Goal: Transaction & Acquisition: Purchase product/service

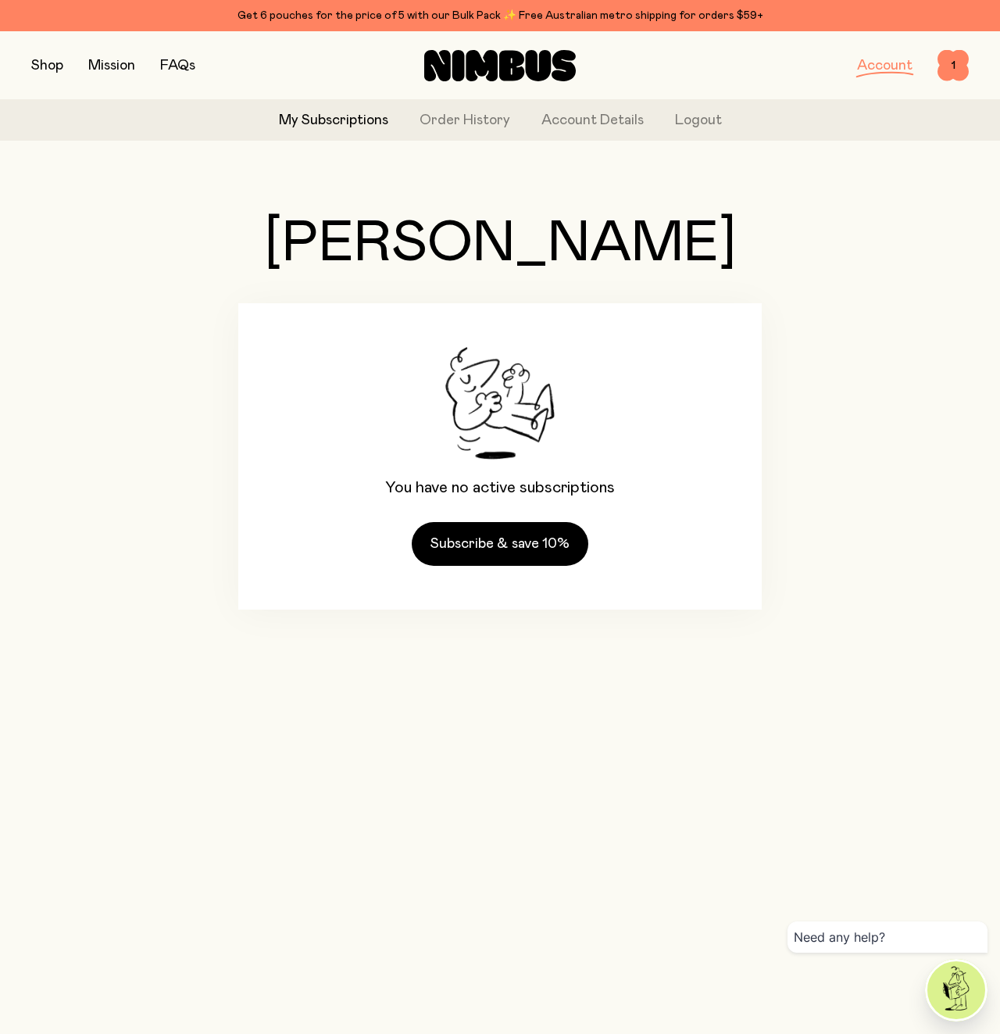
drag, startPoint x: 59, startPoint y: 68, endPoint x: 90, endPoint y: 164, distance: 100.8
click at [59, 68] on button "button" at bounding box center [47, 66] width 32 height 22
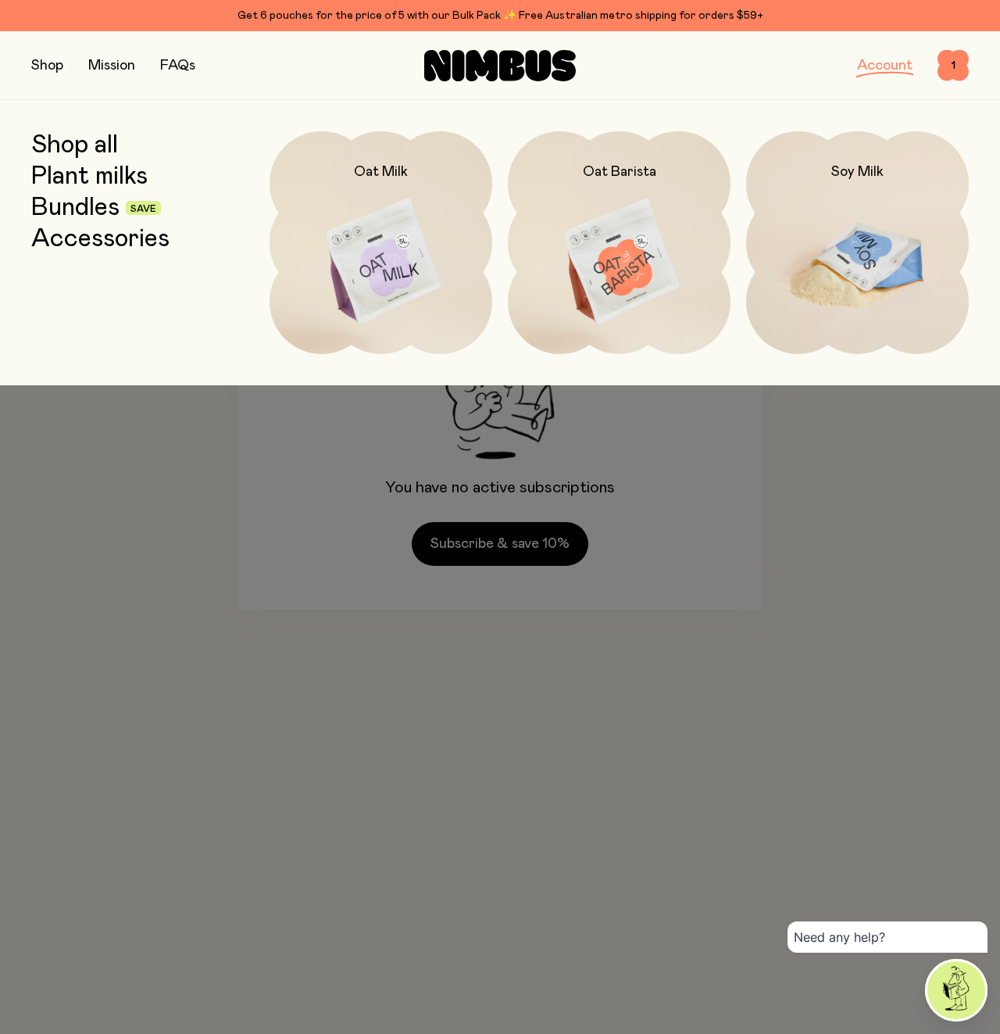
click at [862, 265] on img at bounding box center [857, 262] width 223 height 262
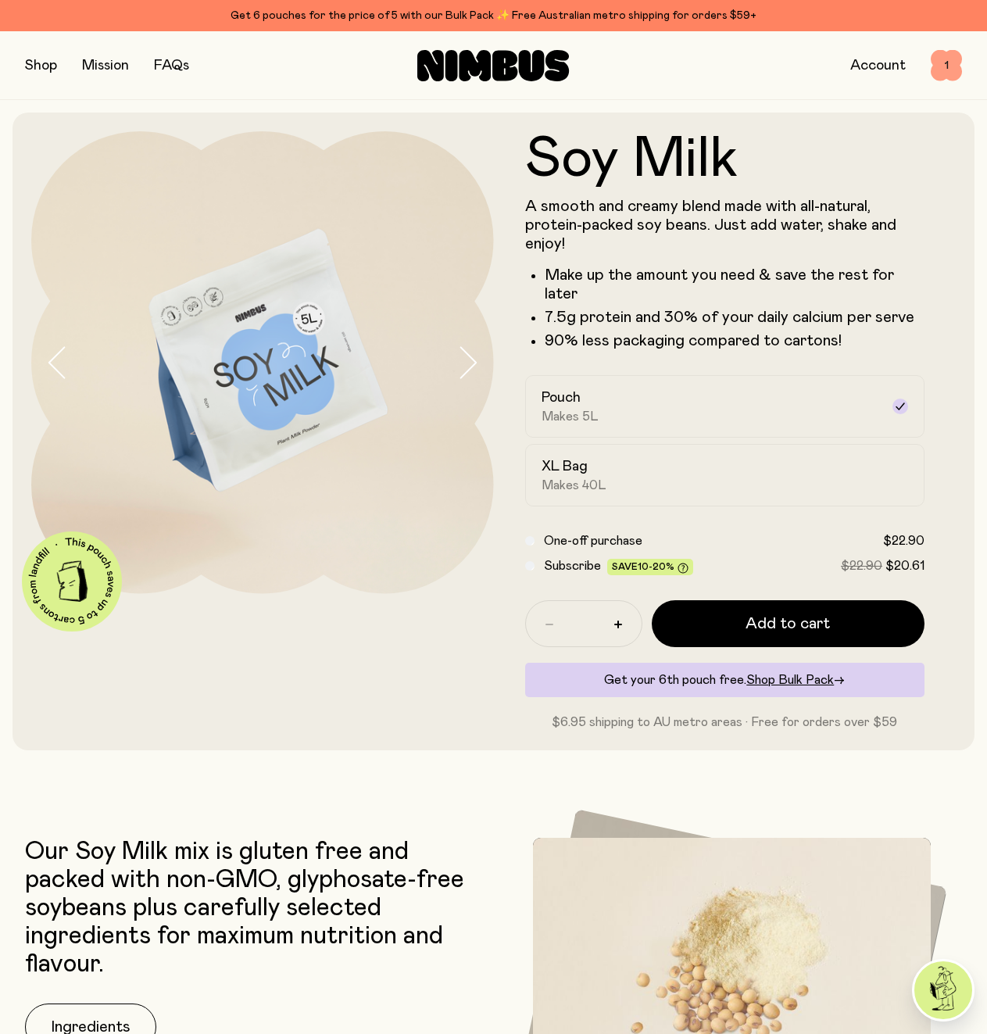
click at [934, 69] on span "1" at bounding box center [945, 65] width 31 height 31
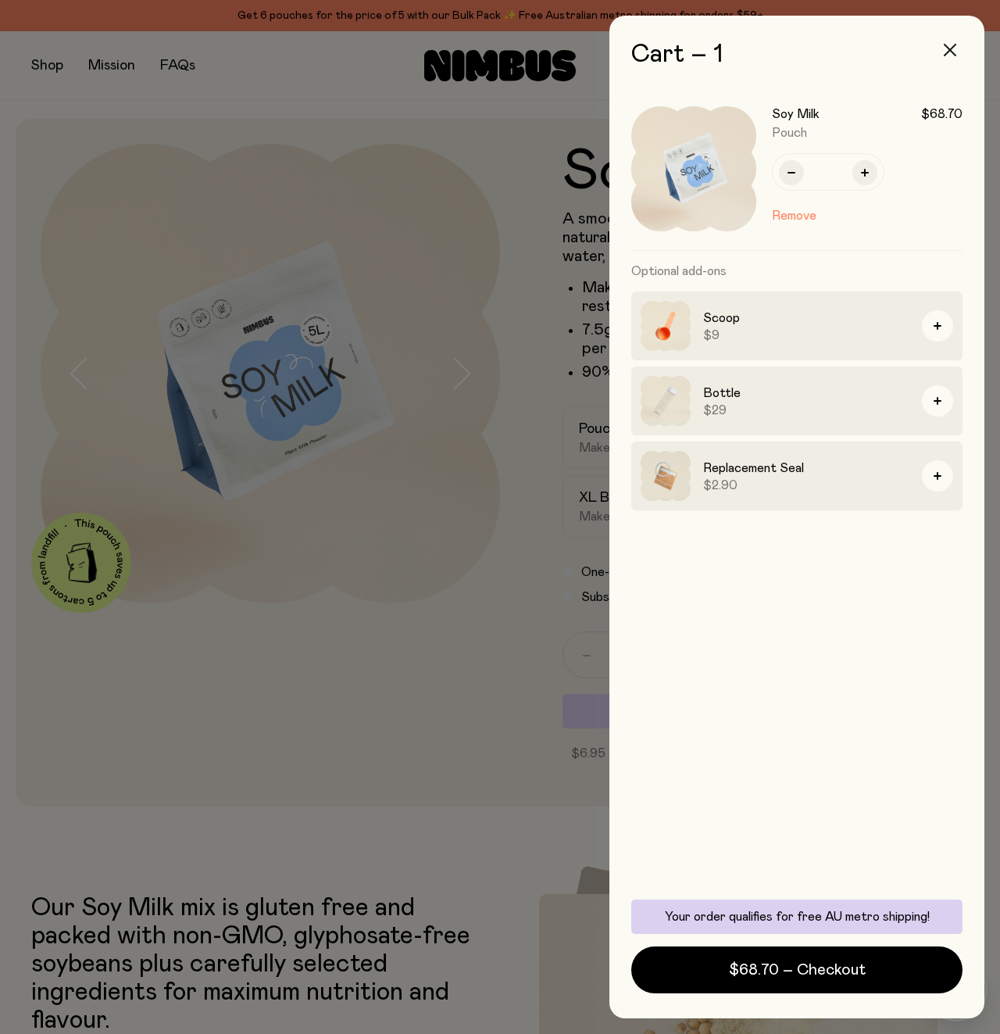
click at [949, 52] on icon "button" at bounding box center [950, 50] width 13 height 13
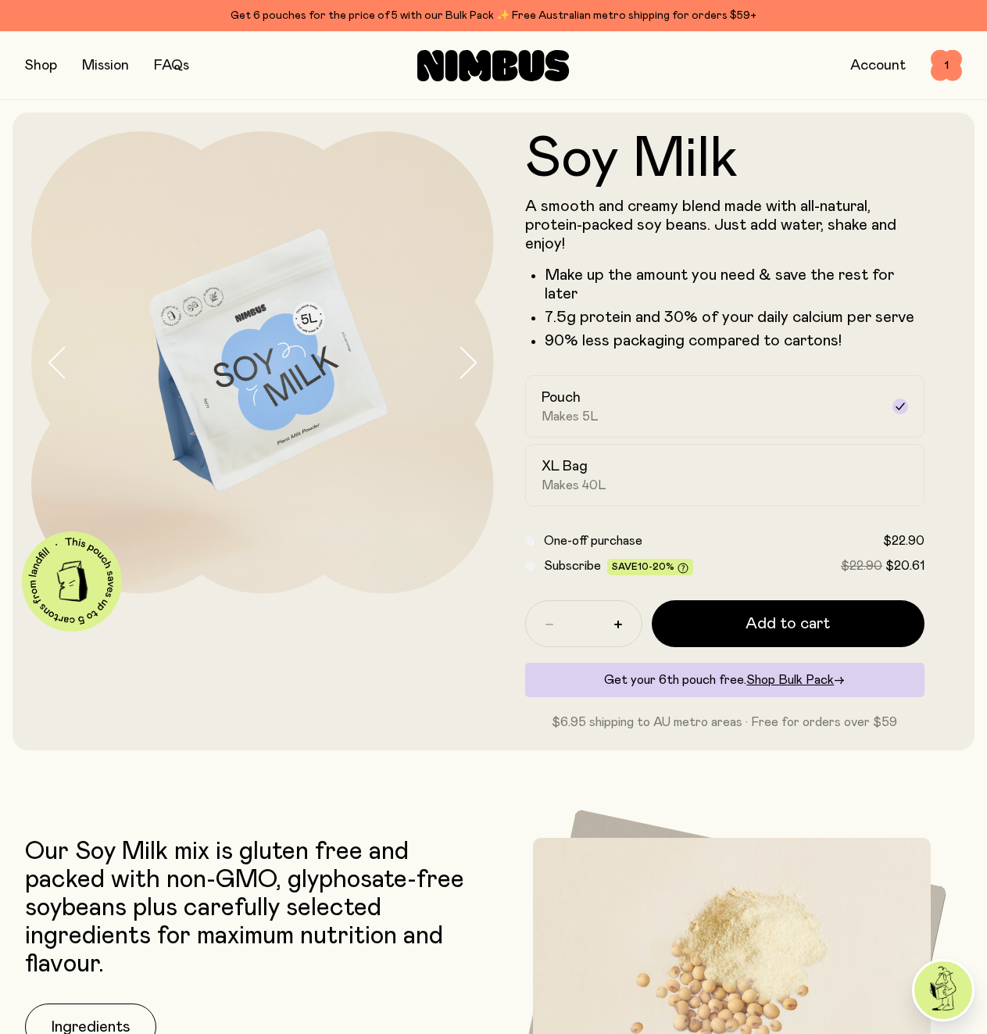
click at [47, 71] on button "button" at bounding box center [41, 66] width 32 height 22
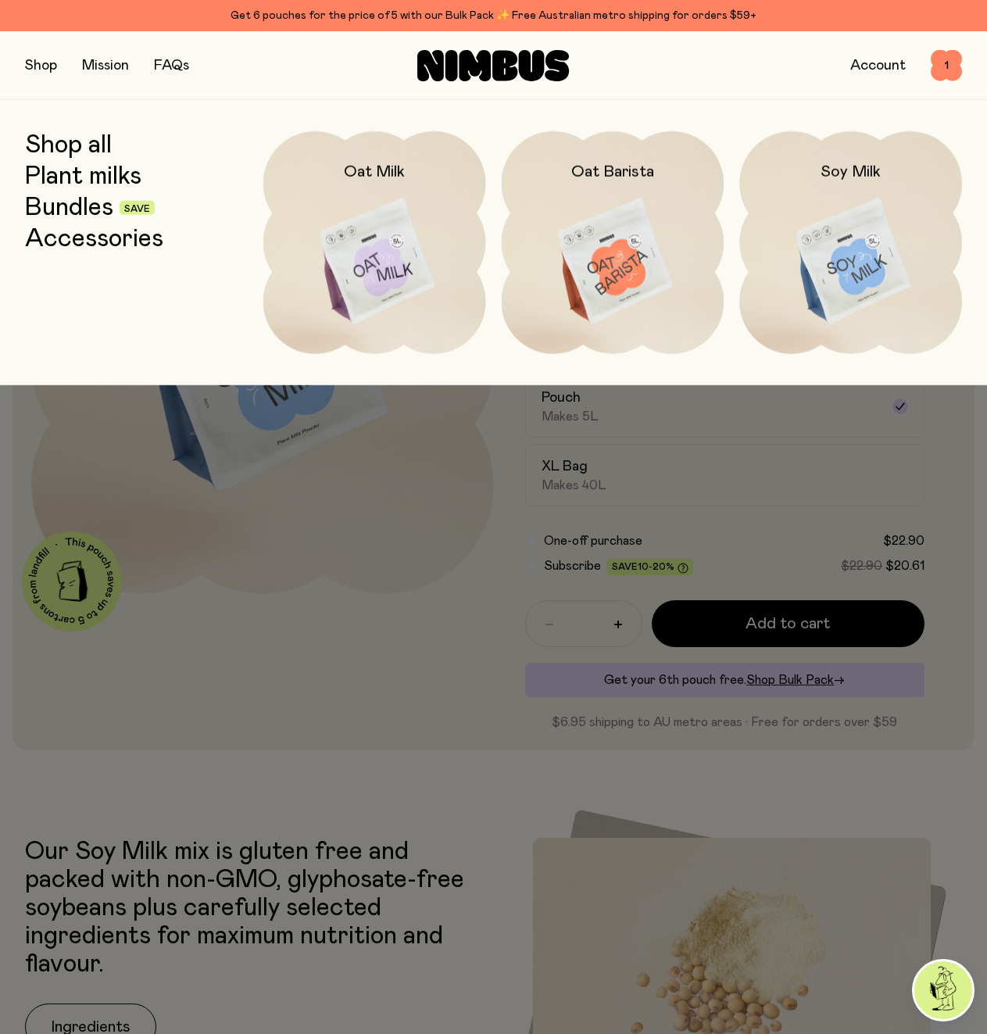
click at [773, 88] on div "Shop Mission FAQs Account 1 1" at bounding box center [493, 65] width 937 height 68
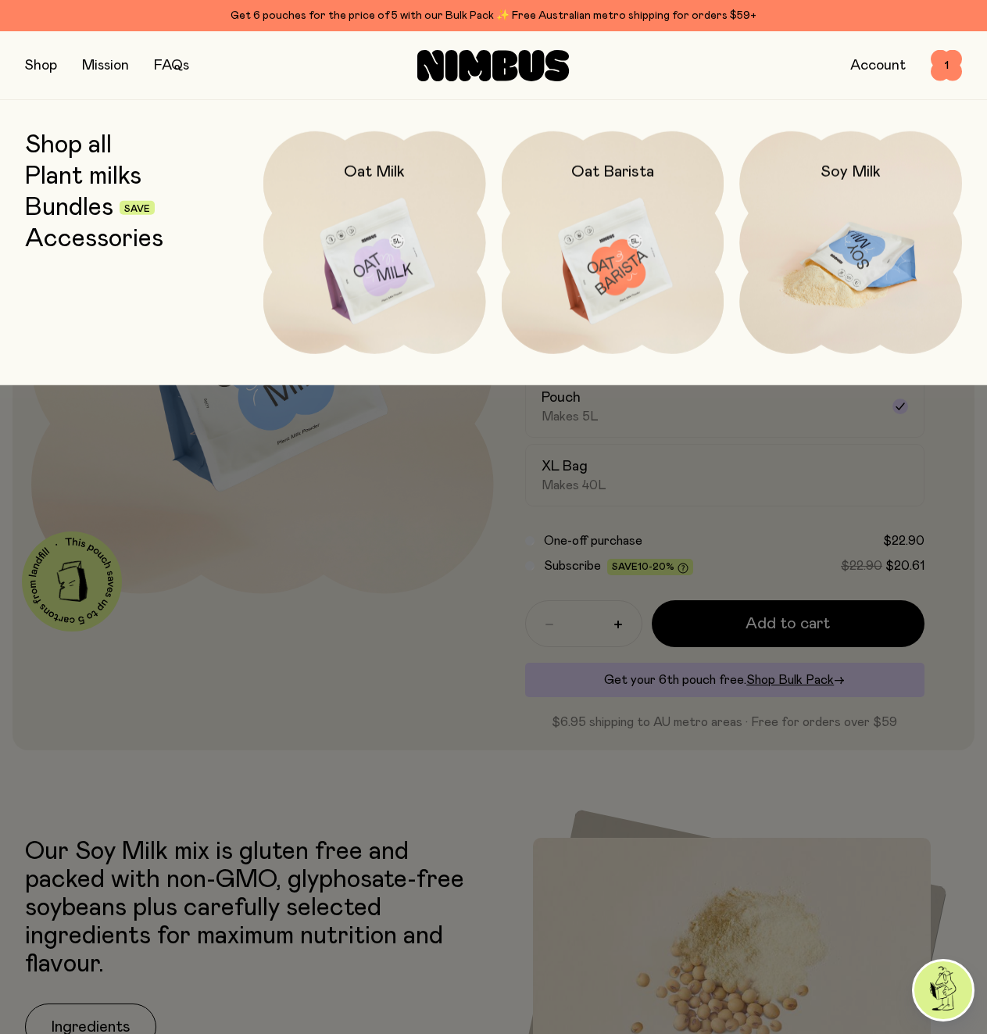
click at [837, 252] on img at bounding box center [850, 262] width 223 height 262
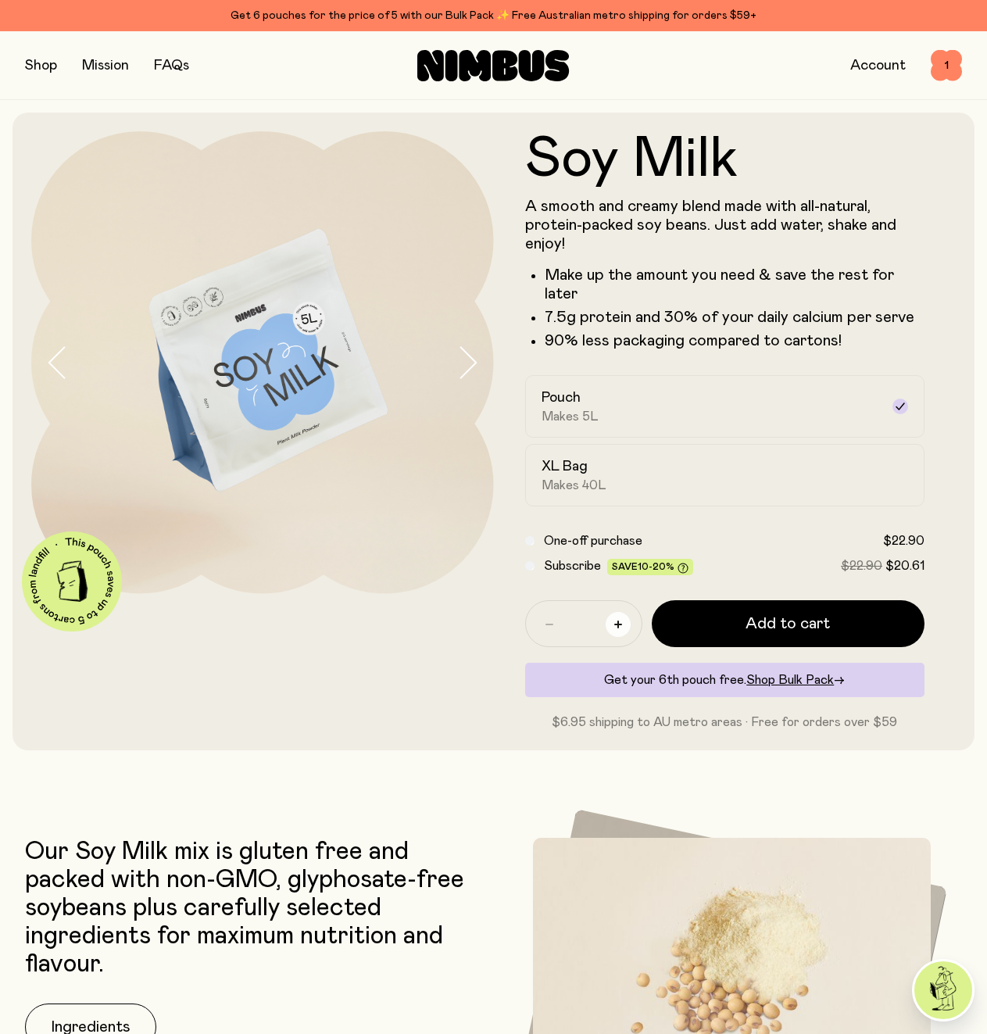
drag, startPoint x: 660, startPoint y: 652, endPoint x: 655, endPoint y: 659, distance: 8.3
click at [630, 637] on button "button" at bounding box center [617, 624] width 25 height 25
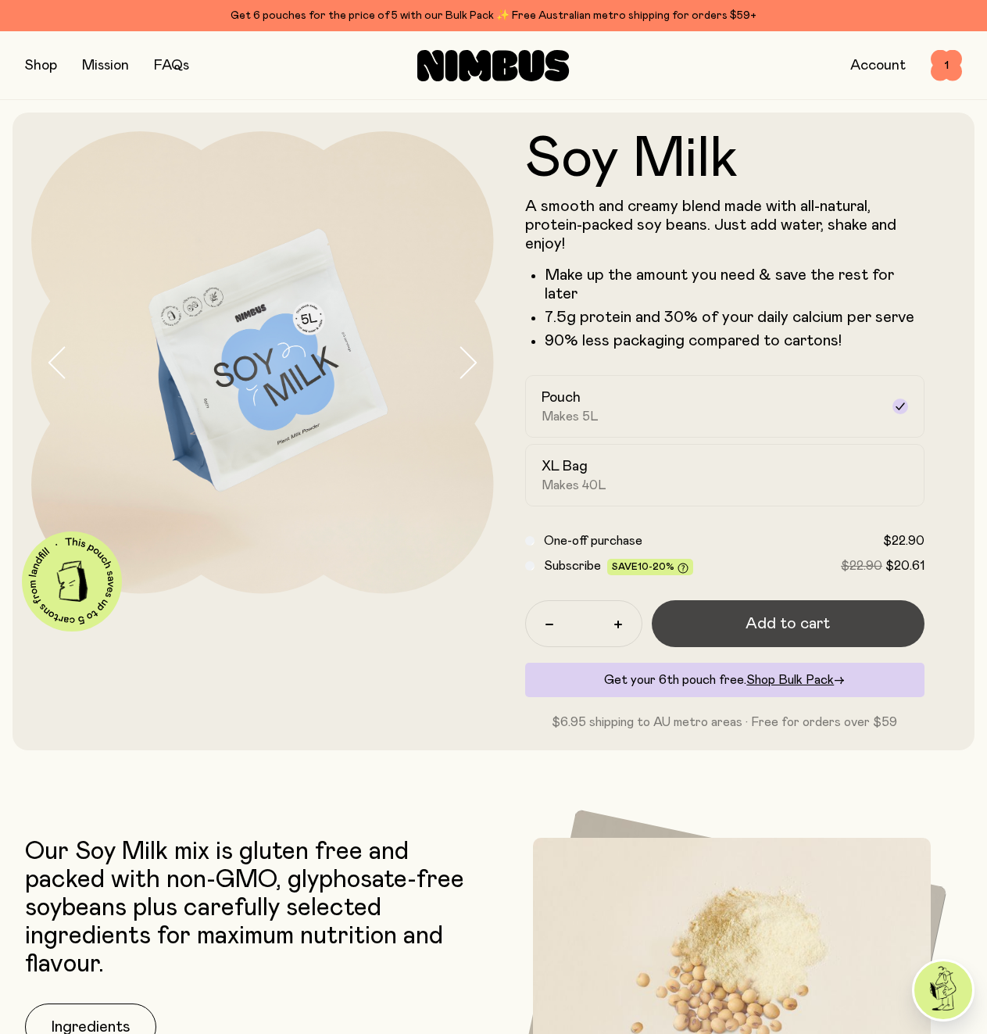
click at [720, 647] on button "Add to cart" at bounding box center [788, 623] width 273 height 47
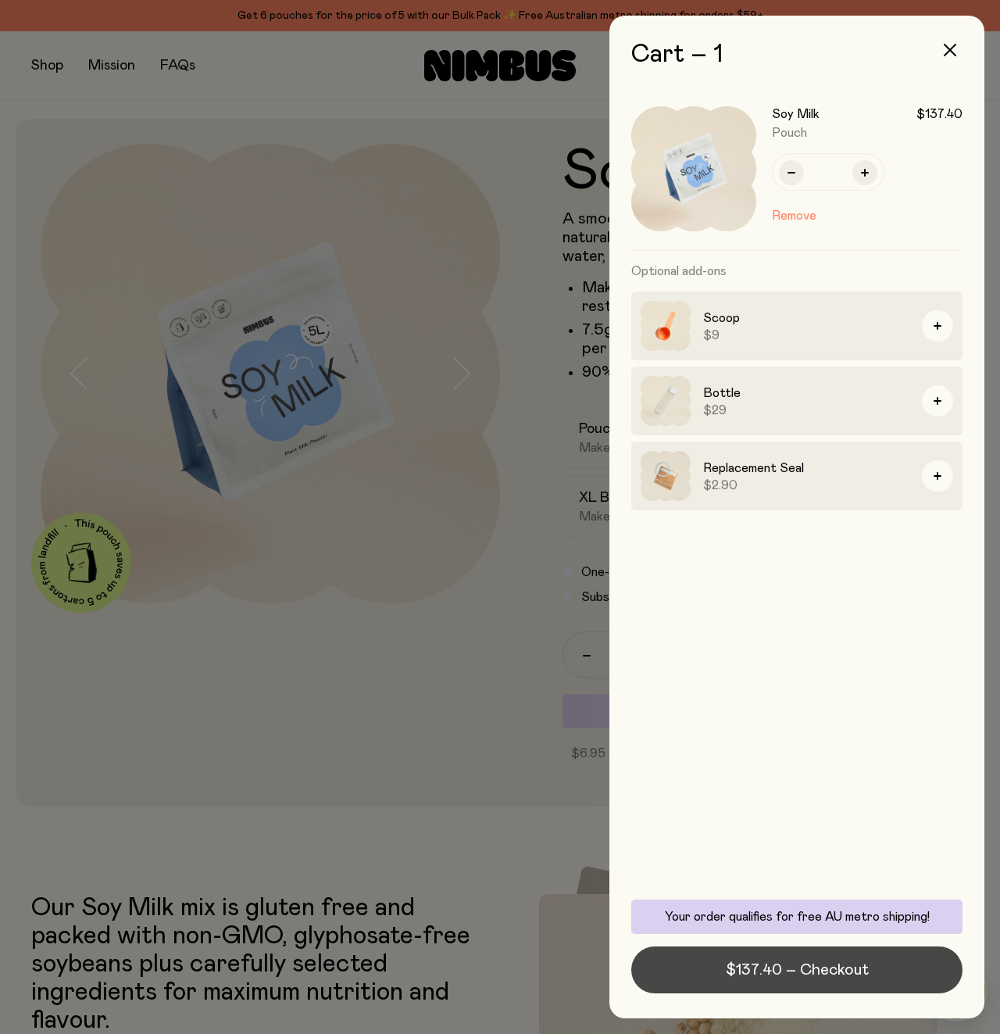
click at [782, 981] on button "$137.40 – Checkout" at bounding box center [796, 969] width 331 height 47
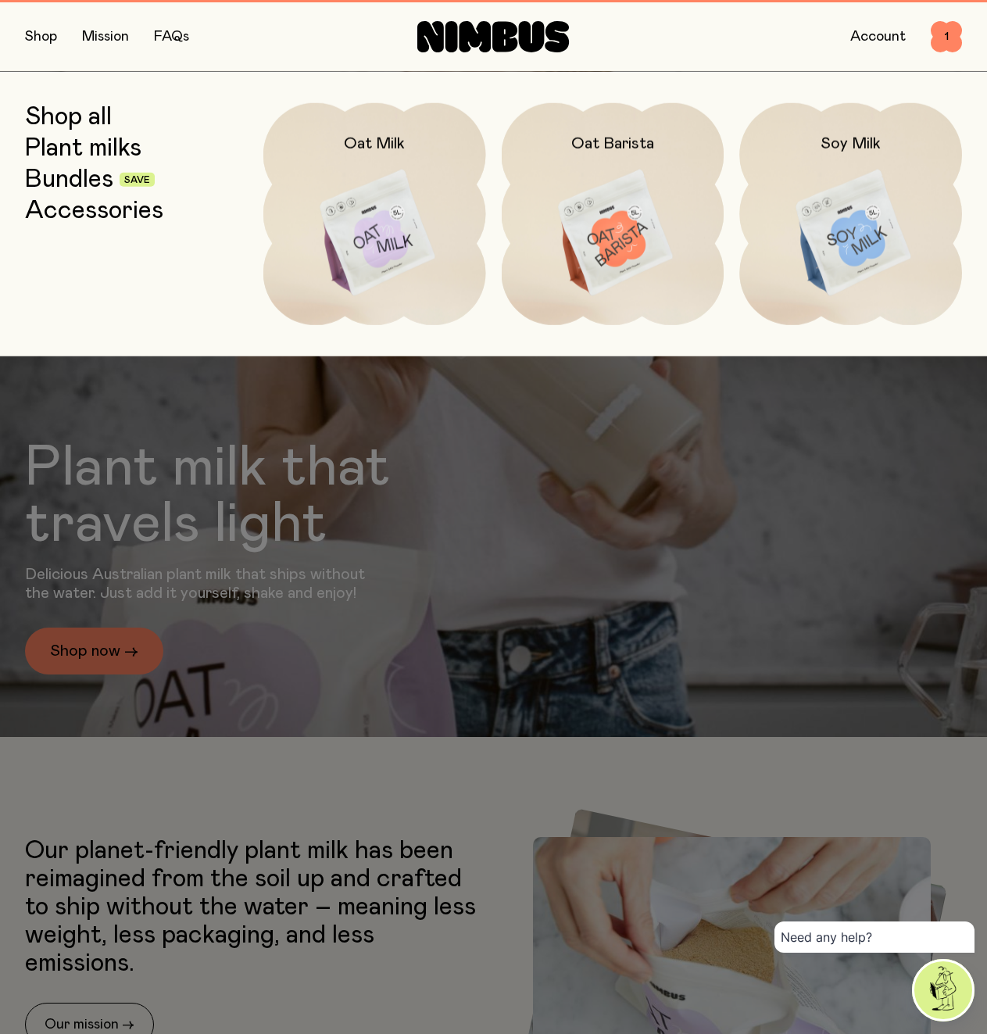
click at [98, 181] on link "Bundles" at bounding box center [69, 179] width 88 height 28
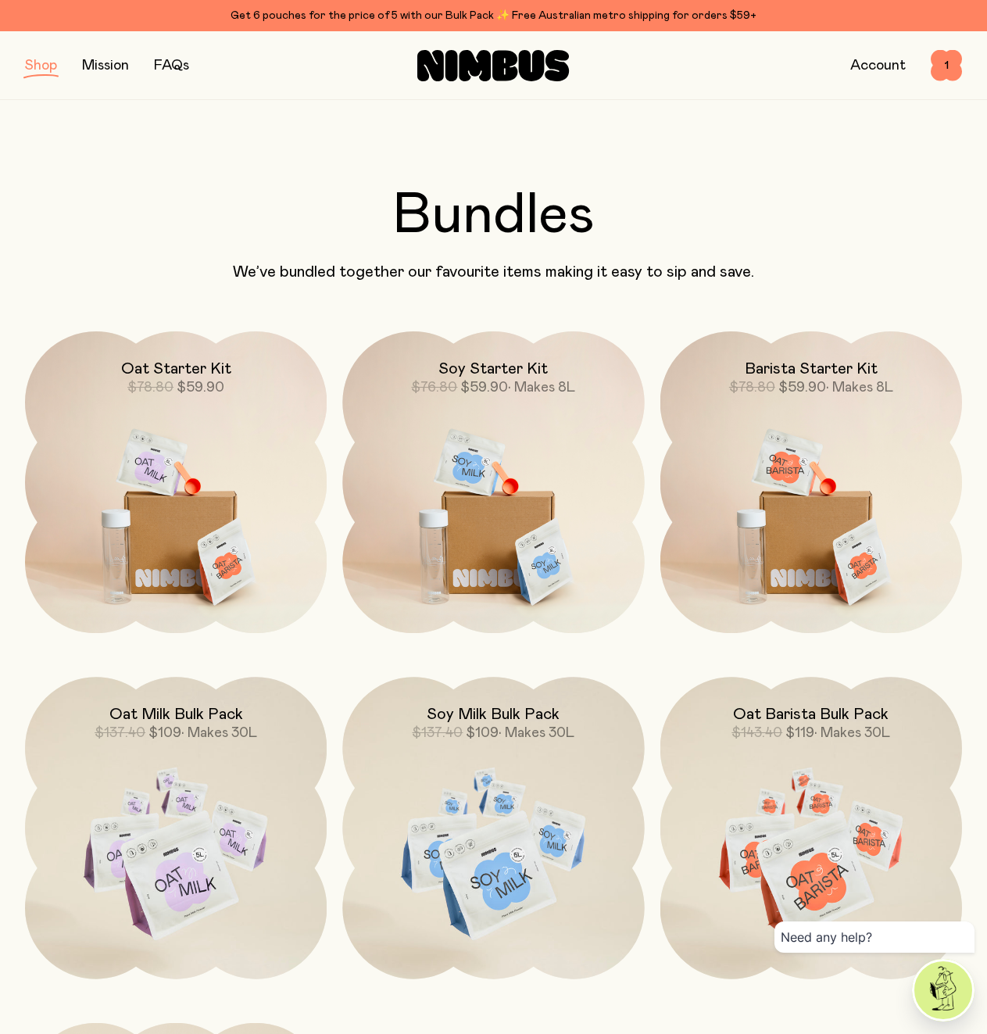
scroll to position [239, 0]
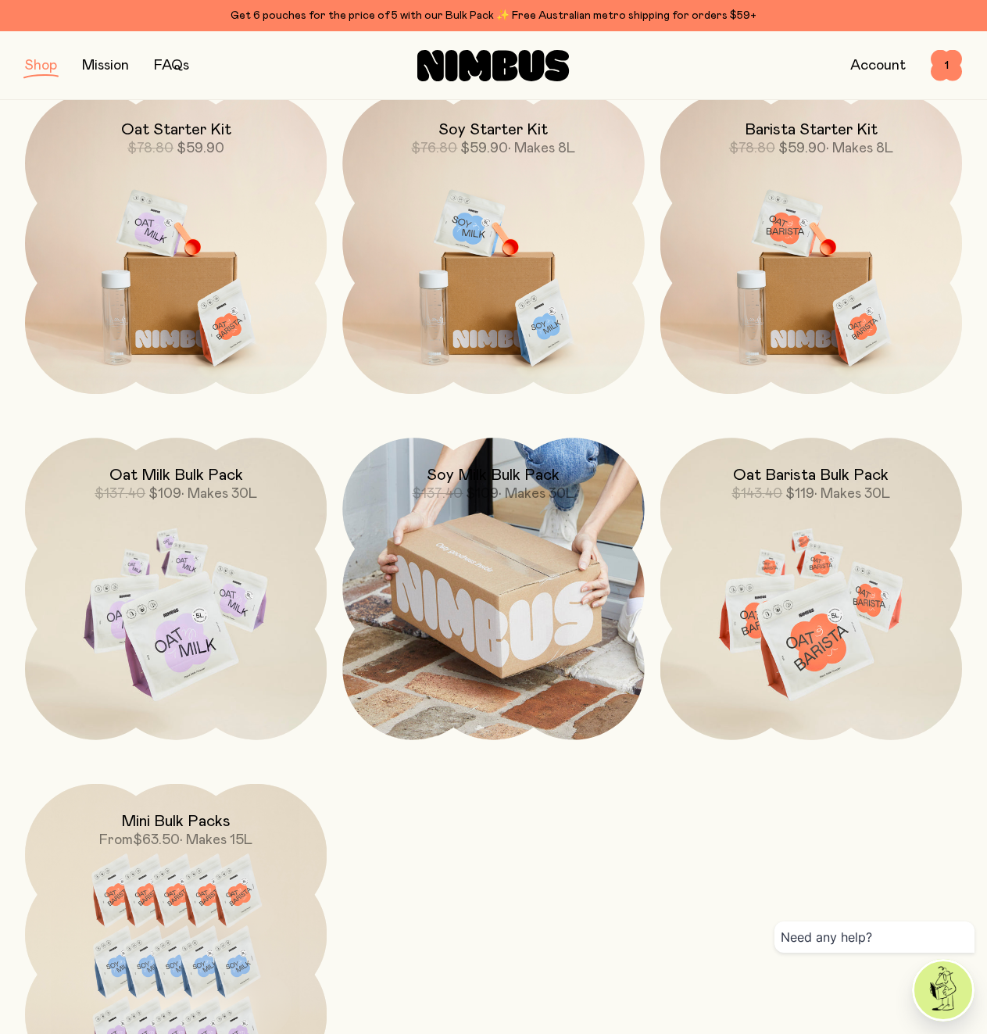
click at [498, 598] on img at bounding box center [493, 589] width 302 height 302
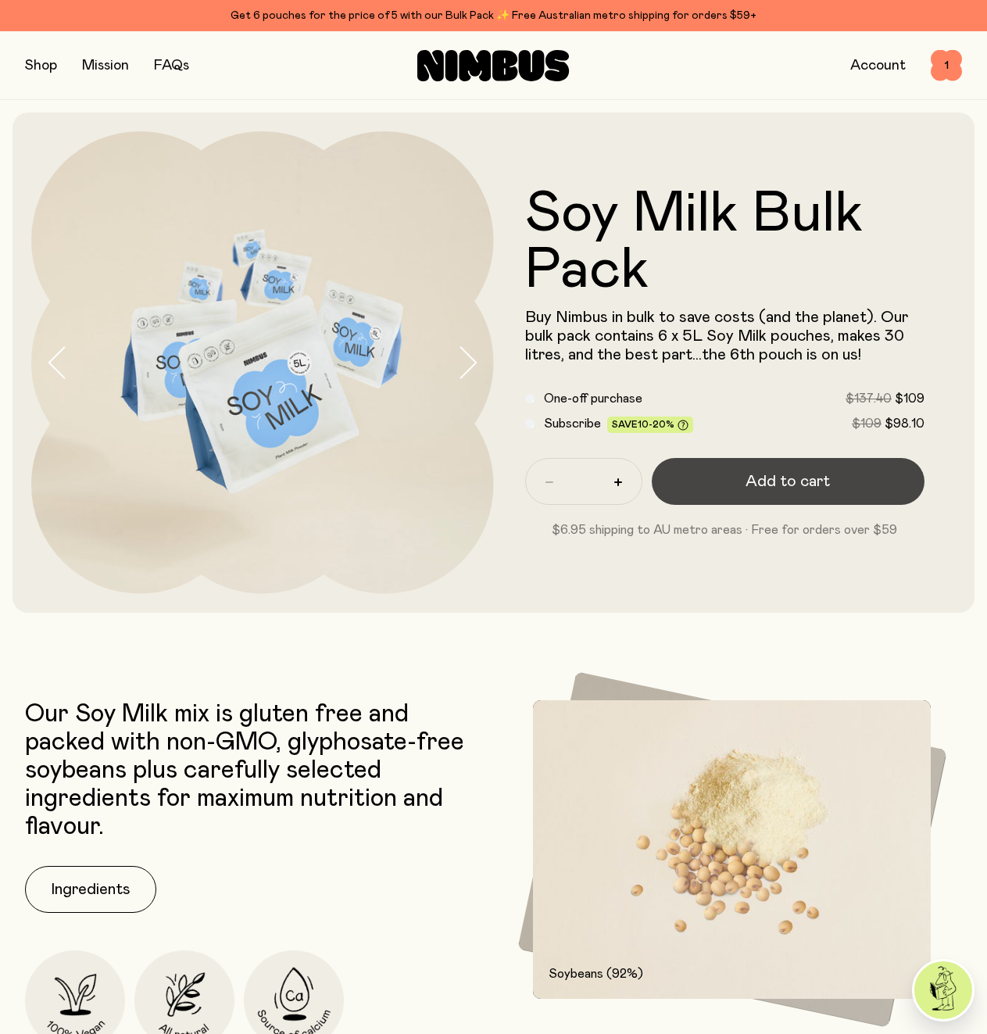
click at [727, 501] on button "Add to cart" at bounding box center [788, 481] width 273 height 47
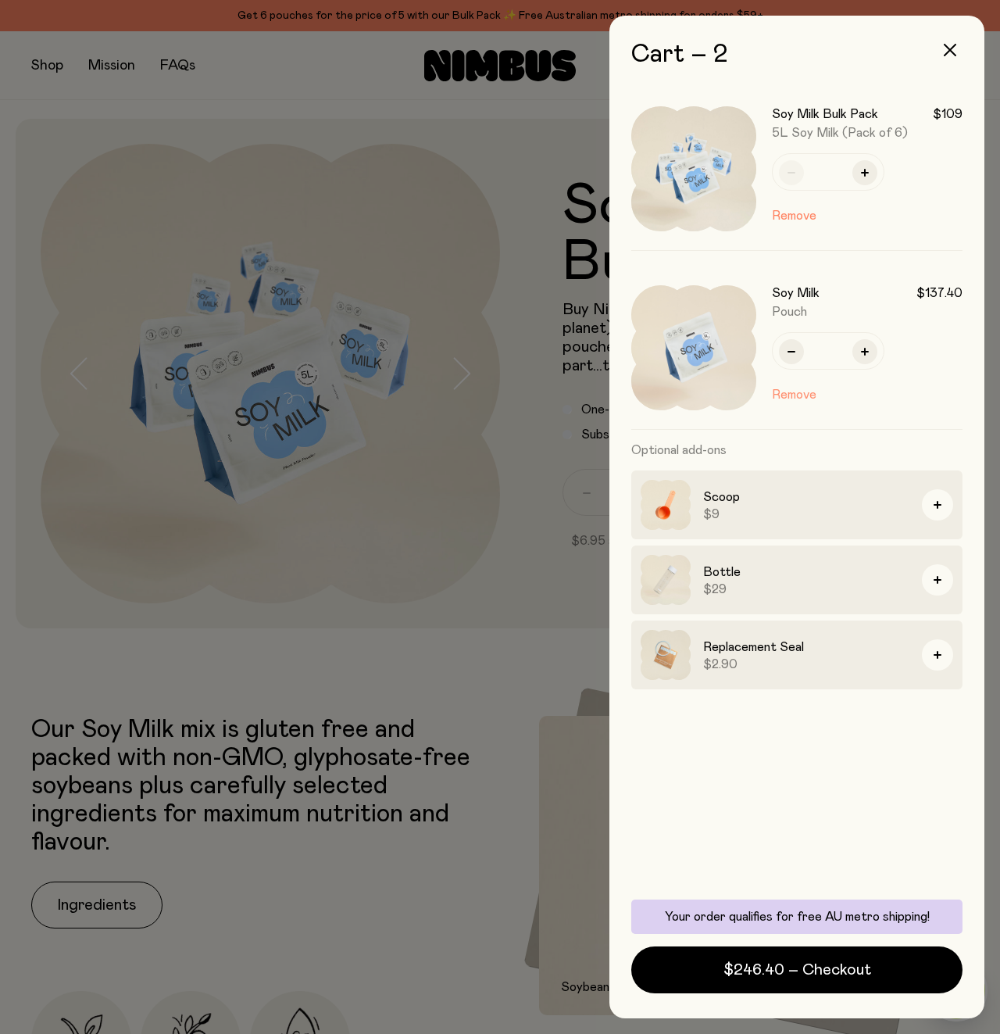
click at [800, 397] on button "Remove" at bounding box center [794, 394] width 45 height 19
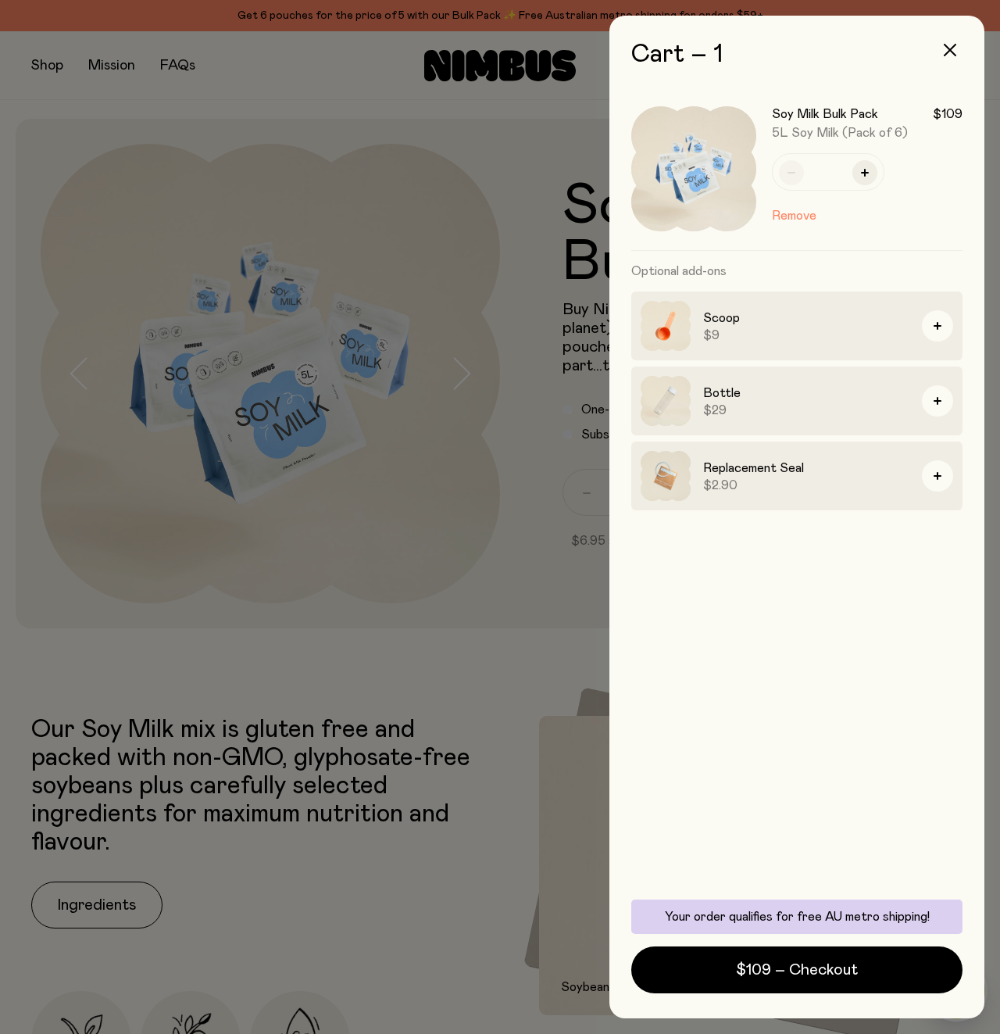
click at [770, 995] on div "Cart – 1 Soy Milk Bulk Pack $109 5L Soy Milk (Pack of 6) * Remove Optional add-…" at bounding box center [796, 517] width 375 height 1002
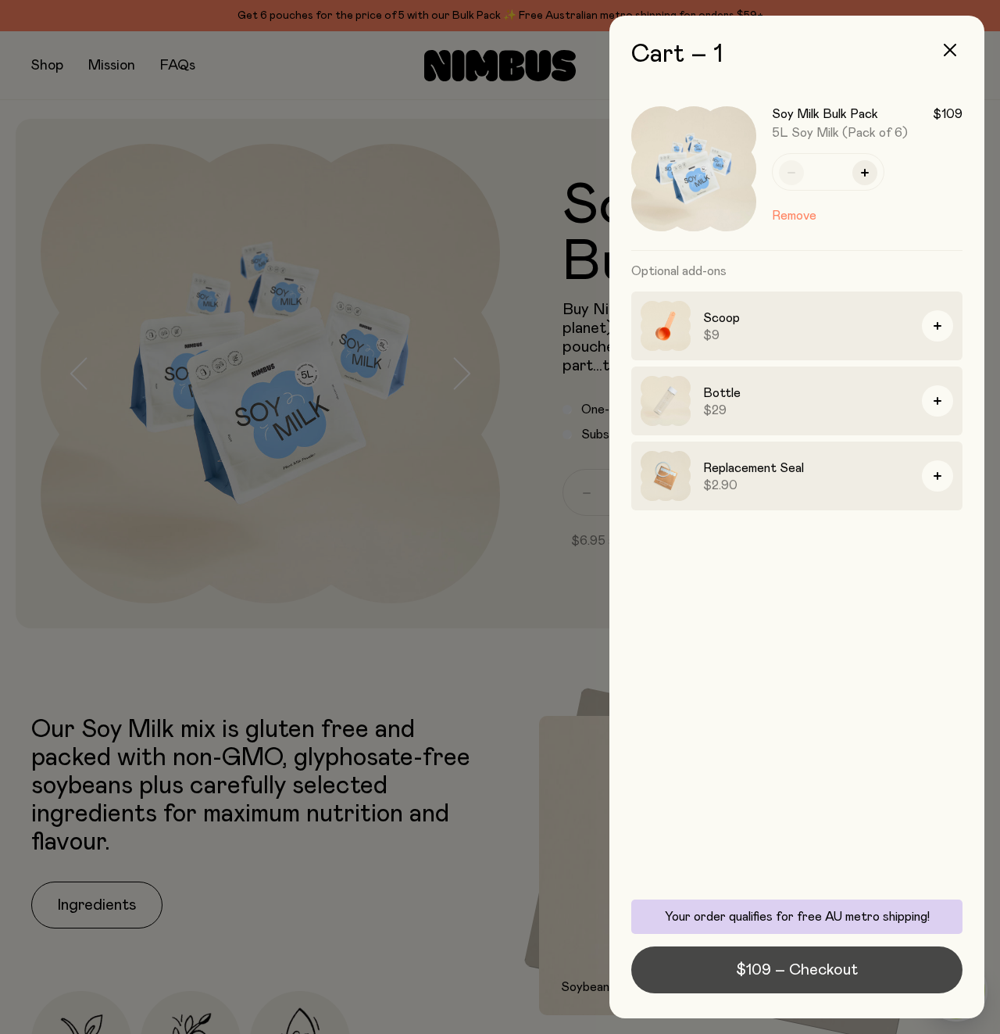
click at [770, 982] on button "$109 – Checkout" at bounding box center [796, 969] width 331 height 47
